Goal: Task Accomplishment & Management: Manage account settings

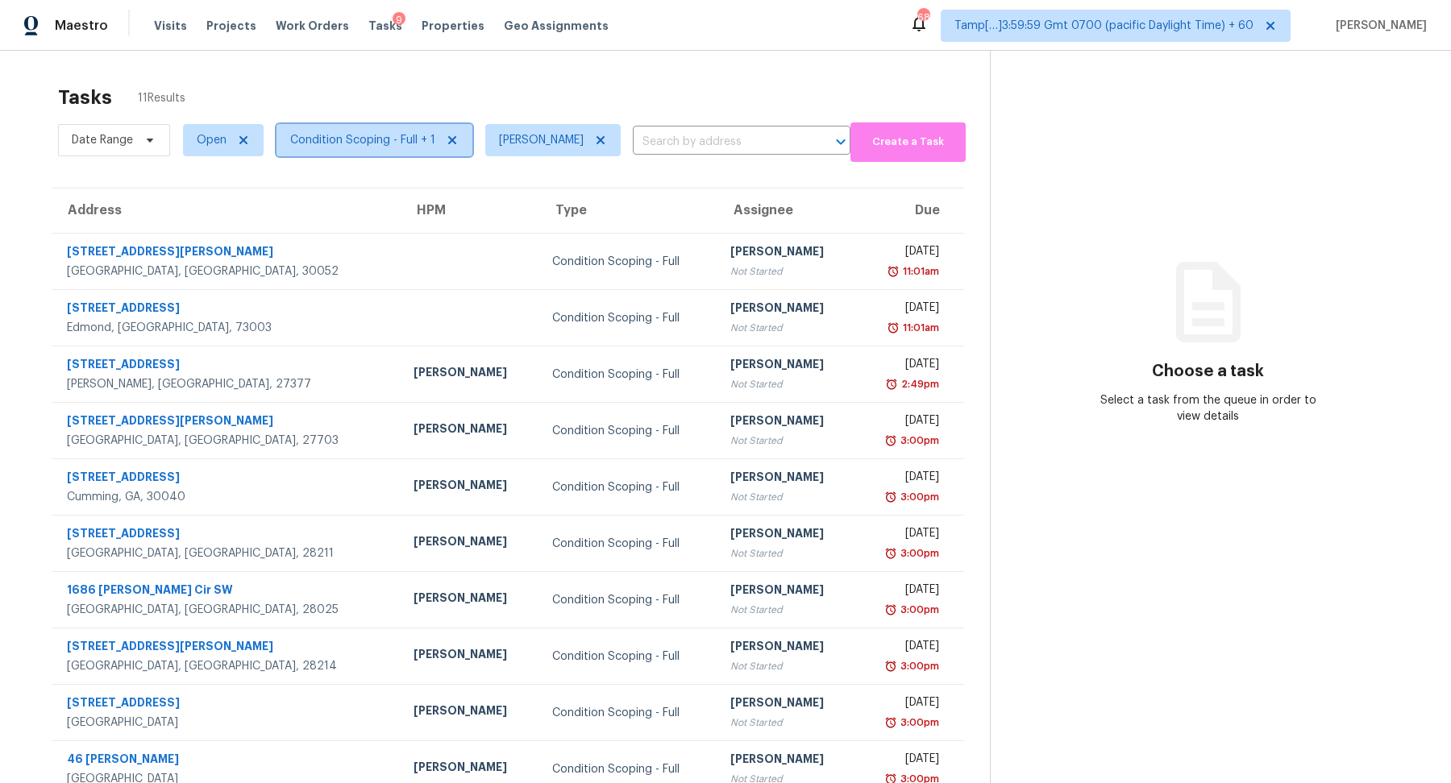
click at [331, 154] on span "Condition Scoping - Full + 1" at bounding box center [374, 140] width 196 height 32
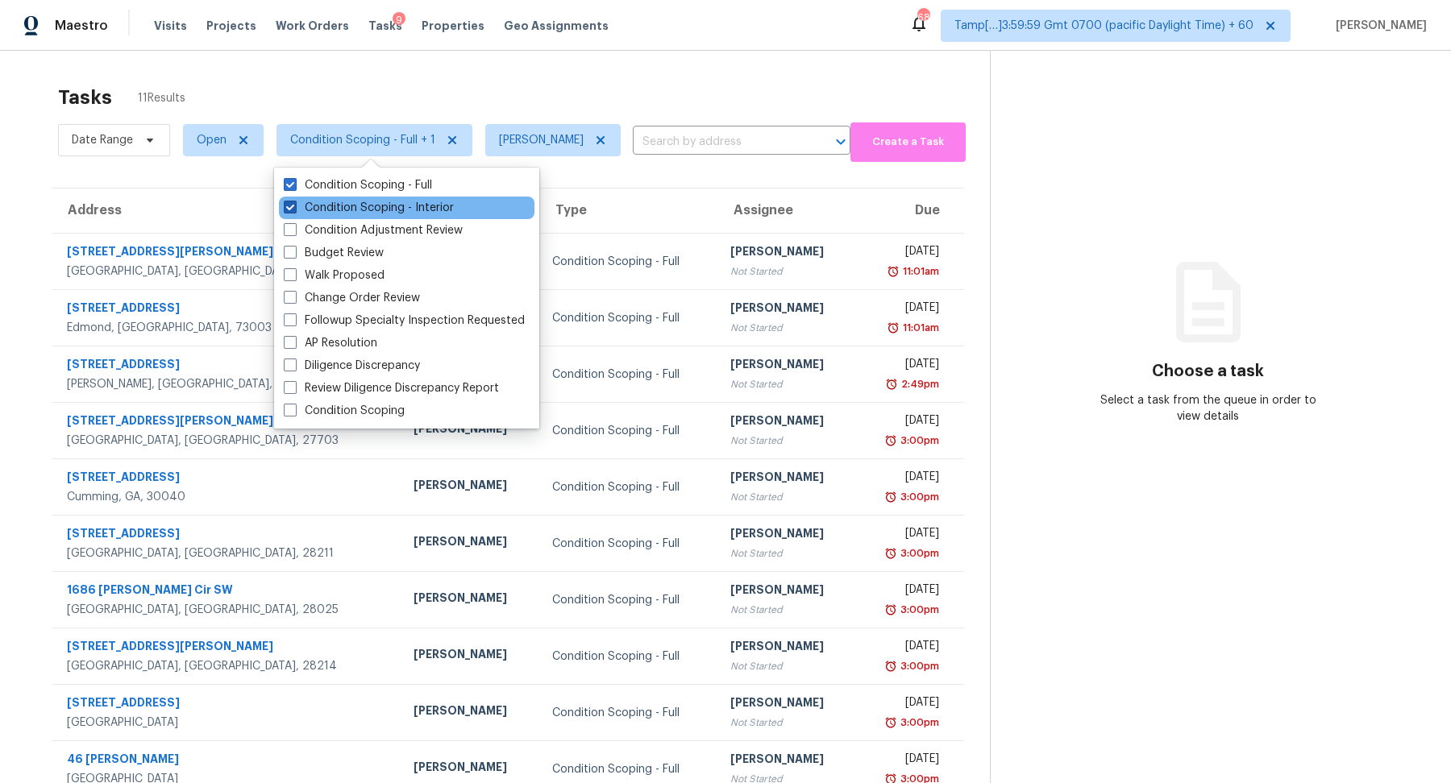
click at [347, 204] on label "Condition Scoping - Interior" at bounding box center [369, 208] width 170 height 16
click at [294, 204] on input "Condition Scoping - Interior" at bounding box center [289, 205] width 10 height 10
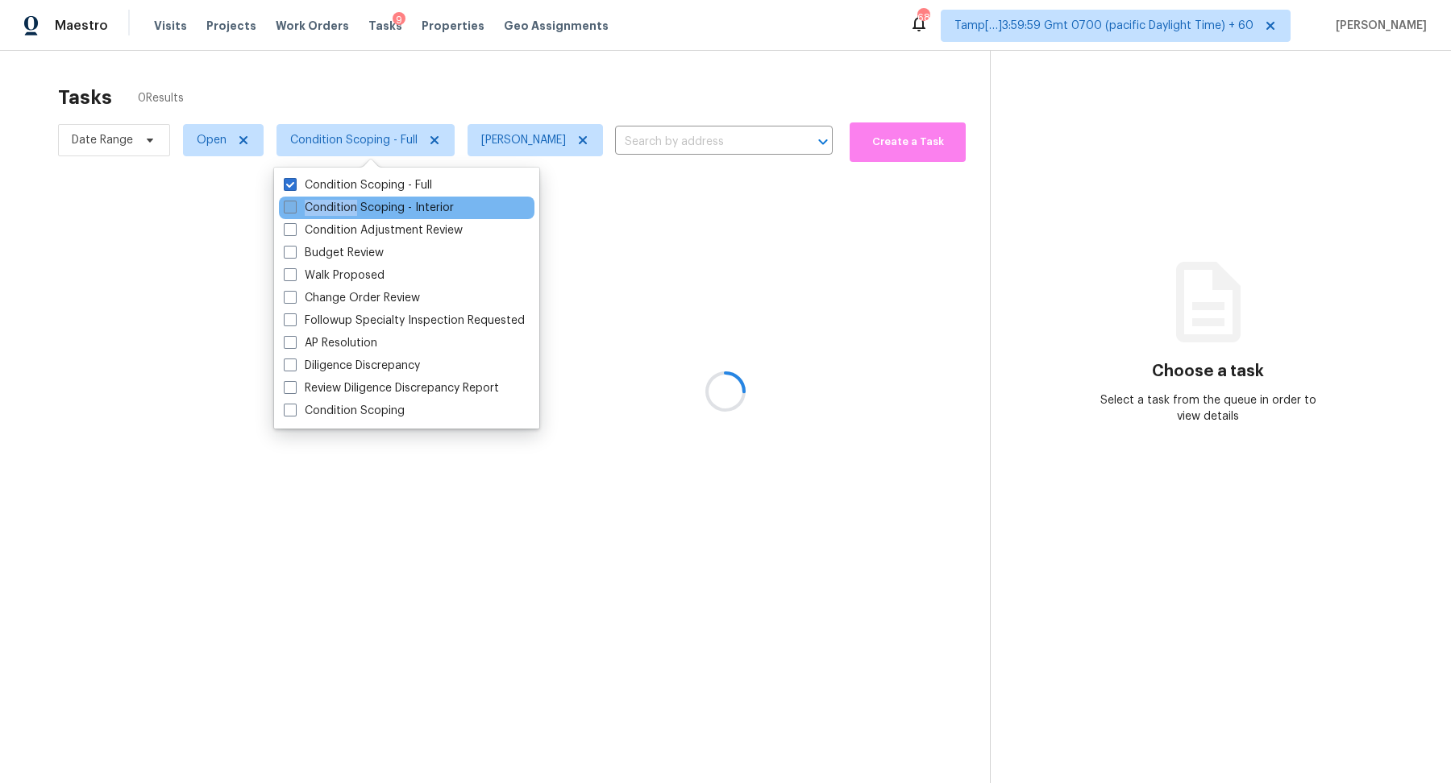
click at [347, 204] on label "Condition Scoping - Interior" at bounding box center [369, 208] width 170 height 16
click at [294, 204] on input "Condition Scoping - Interior" at bounding box center [289, 205] width 10 height 10
checkbox input "true"
click at [519, 89] on div at bounding box center [725, 391] width 1451 height 783
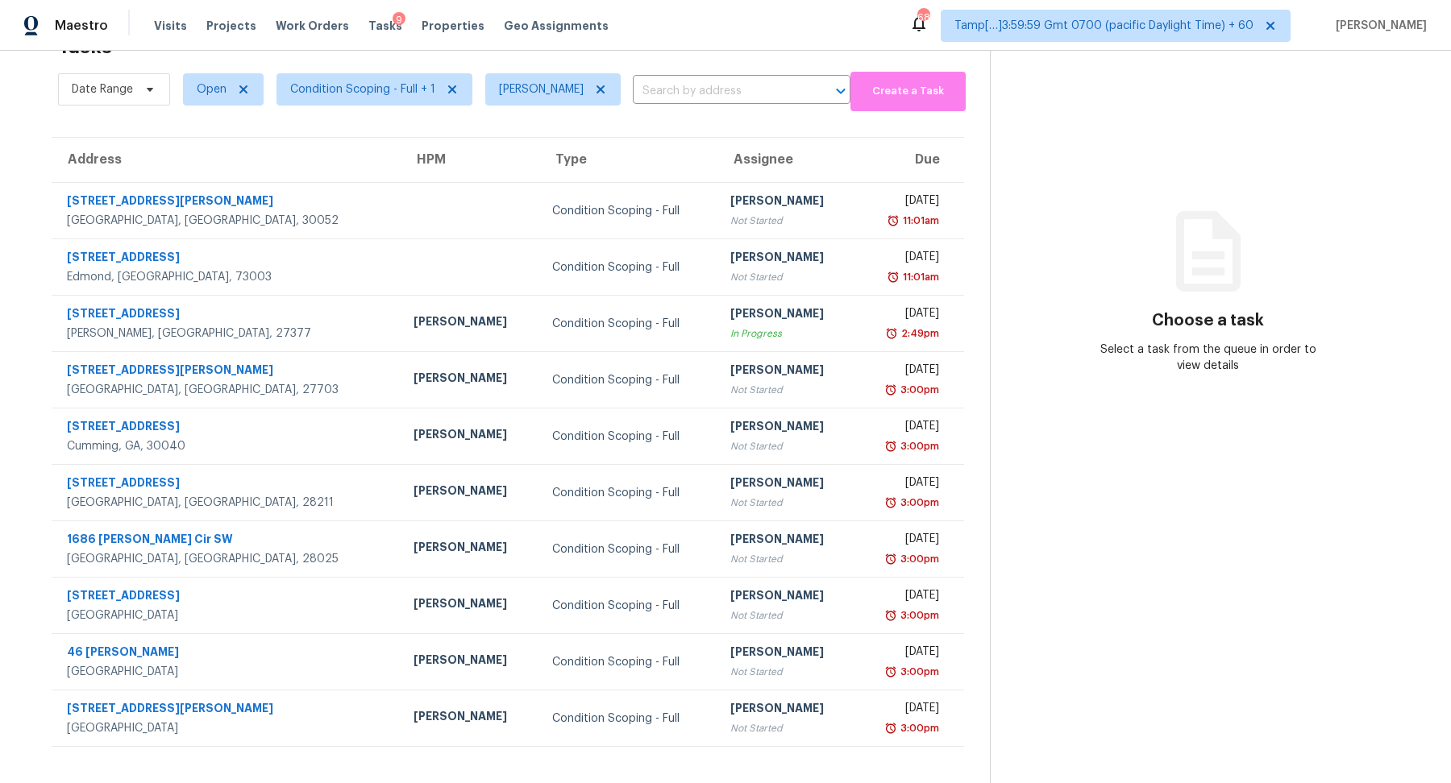
scroll to position [50, 0]
click at [347, 88] on span "Condition Scoping - Full + 1" at bounding box center [362, 90] width 145 height 16
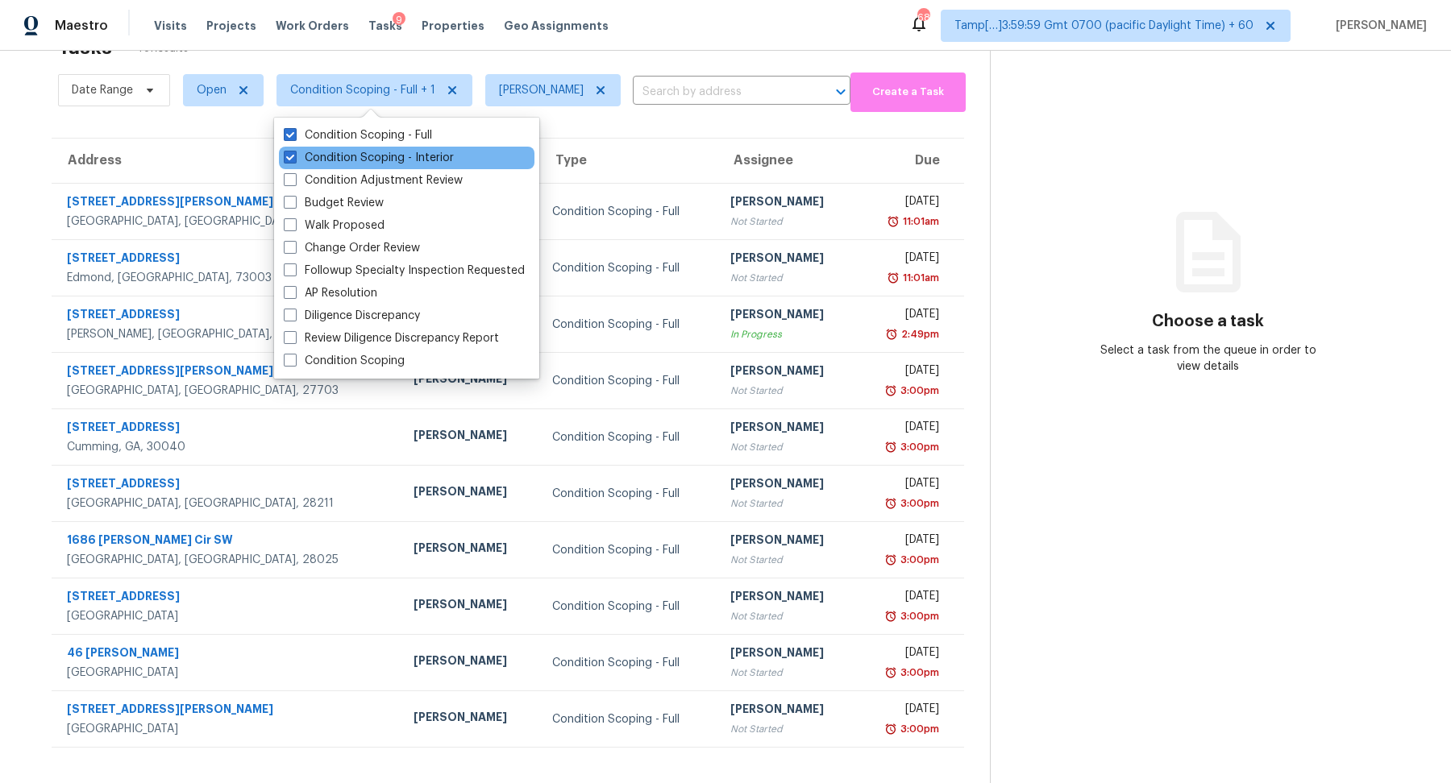
click at [353, 148] on div "Condition Scoping - Interior" at bounding box center [407, 158] width 256 height 23
click at [353, 151] on label "Condition Scoping - Interior" at bounding box center [369, 158] width 170 height 16
click at [294, 151] on input "Condition Scoping - Interior" at bounding box center [289, 155] width 10 height 10
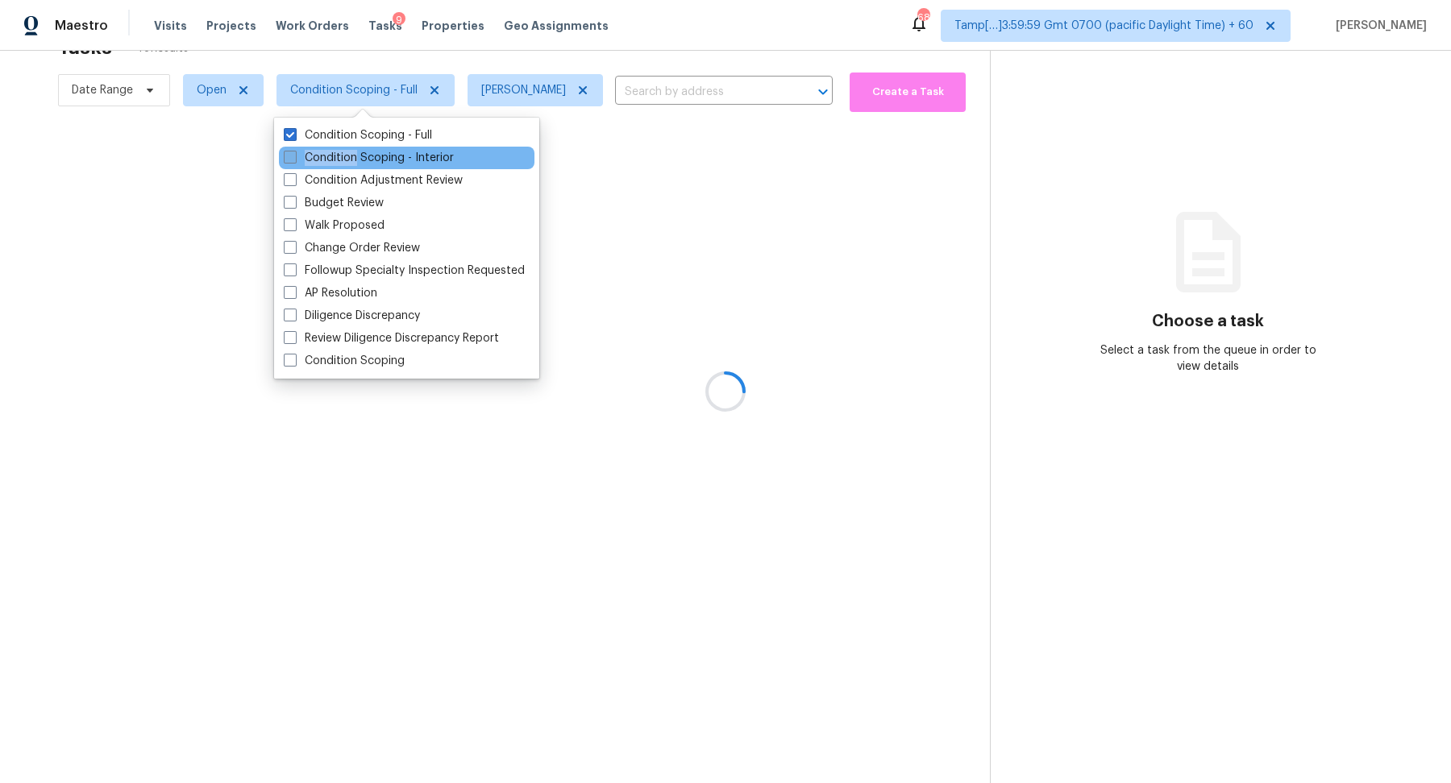
click at [353, 151] on label "Condition Scoping - Interior" at bounding box center [369, 158] width 170 height 16
click at [294, 151] on input "Condition Scoping - Interior" at bounding box center [289, 155] width 10 height 10
checkbox input "true"
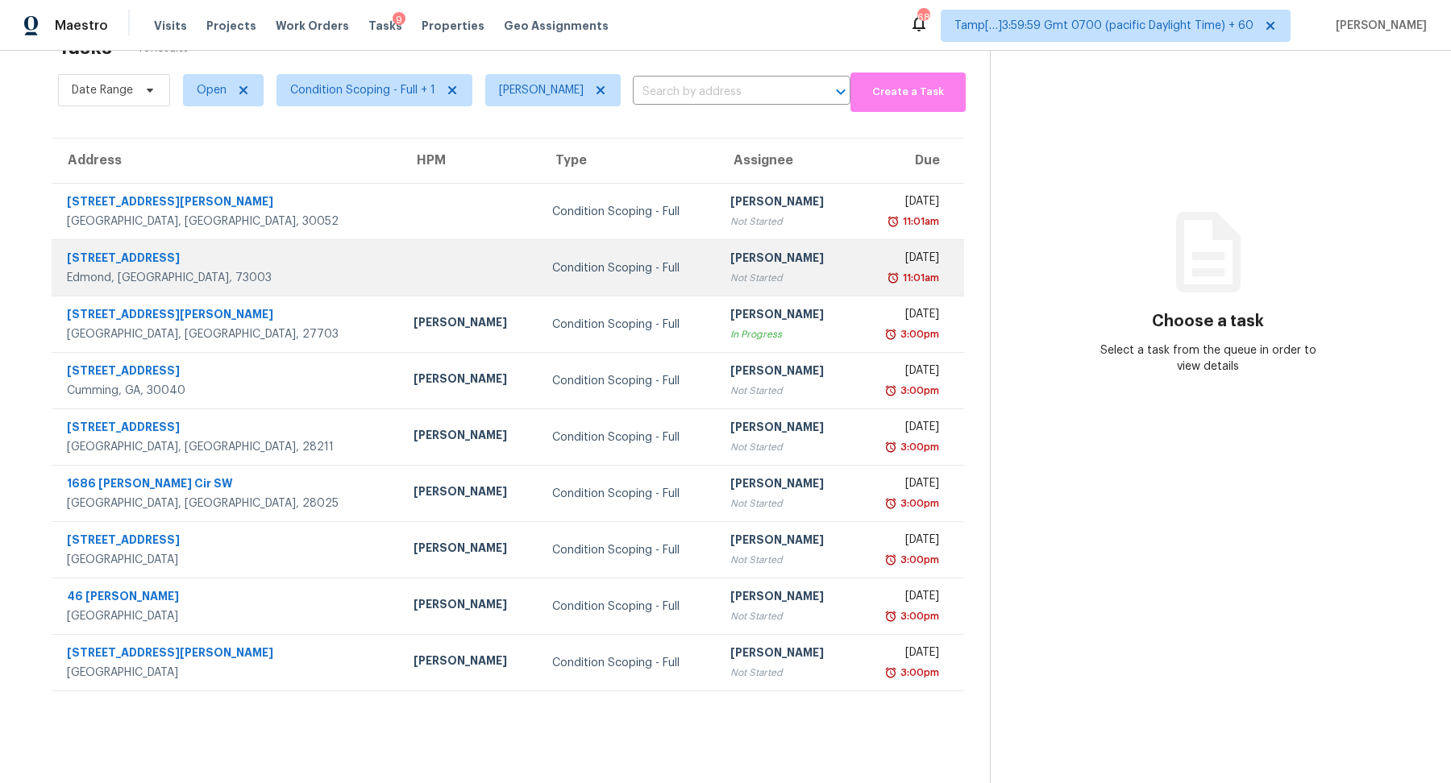
click at [730, 260] on div "[PERSON_NAME]" at bounding box center [786, 260] width 113 height 20
